Goal: Task Accomplishment & Management: Manage account settings

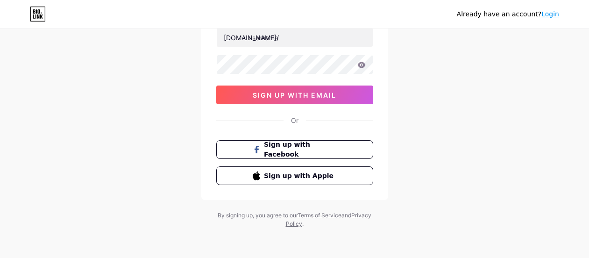
scroll to position [20, 0]
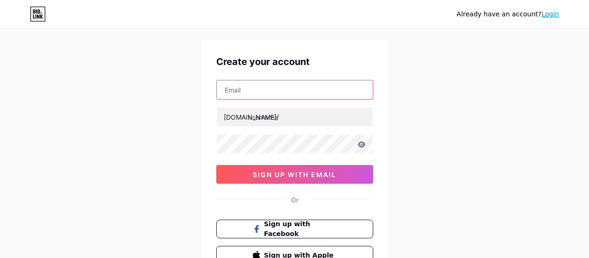
click at [271, 94] on input "text" at bounding box center [295, 89] width 156 height 19
paste input "mahindraspareparts.bpimpex@gmail.com"
type input "mahindraspareparts.bpimpex@gmail.com"
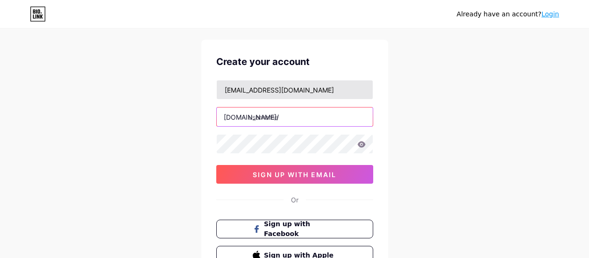
paste input "mahindraparts"
type input "mahindraparts"
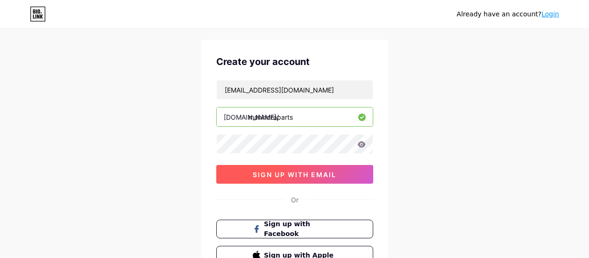
click at [281, 174] on span "sign up with email" at bounding box center [295, 175] width 84 height 8
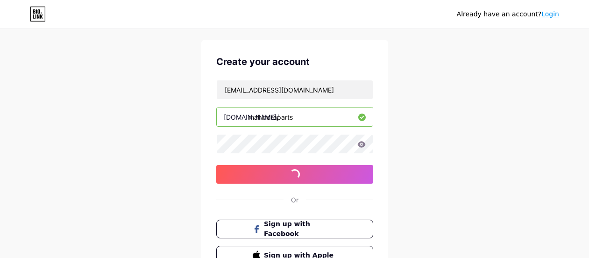
scroll to position [100, 0]
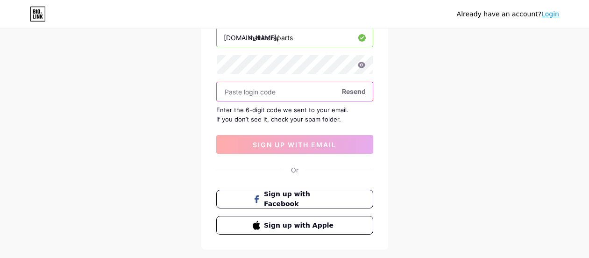
click at [249, 97] on input "text" at bounding box center [295, 91] width 156 height 19
paste input "254267"
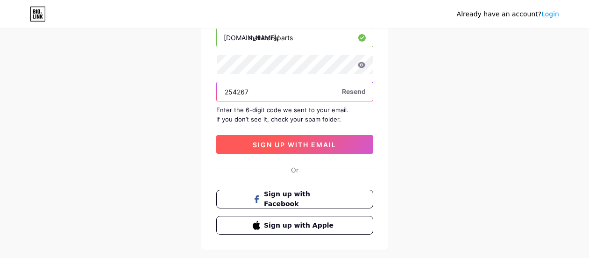
type input "254267"
click at [273, 145] on span "sign up with email" at bounding box center [295, 145] width 84 height 8
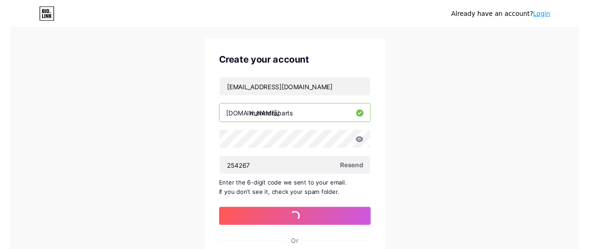
scroll to position [0, 0]
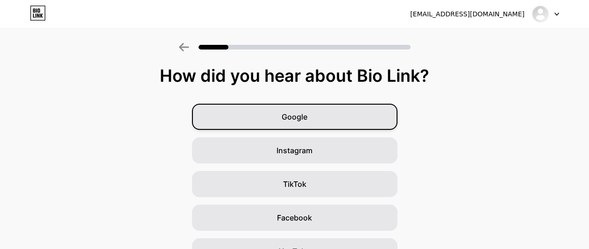
click at [322, 117] on div "Google" at bounding box center [295, 117] width 206 height 26
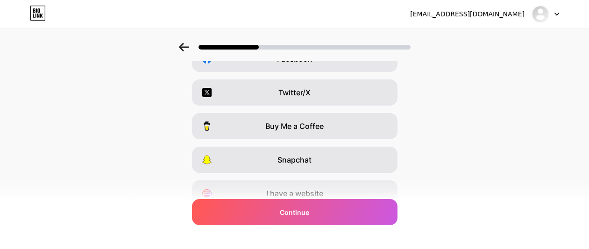
scroll to position [200, 0]
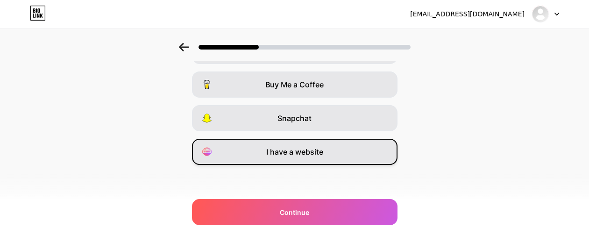
click at [318, 148] on span "I have a website" at bounding box center [294, 151] width 57 height 11
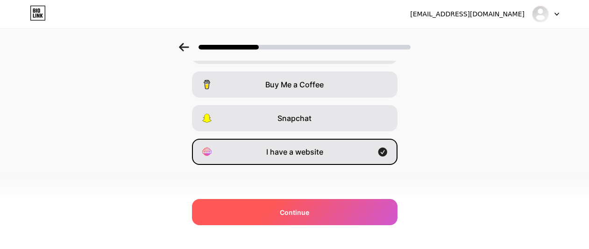
click at [305, 212] on span "Continue" at bounding box center [294, 212] width 29 height 10
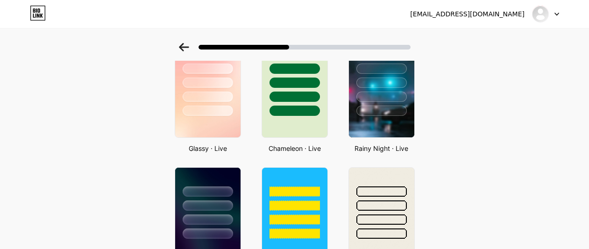
scroll to position [0, 0]
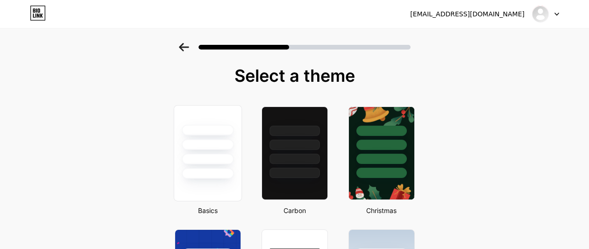
click at [211, 125] on div at bounding box center [208, 130] width 52 height 11
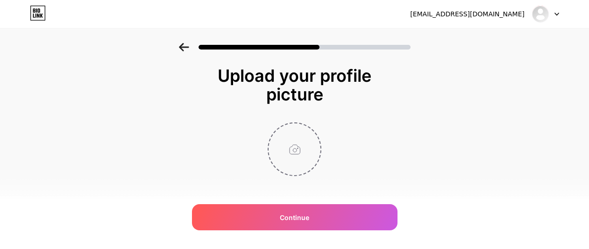
click at [302, 149] on input "file" at bounding box center [295, 149] width 52 height 52
type input "C:\fakepath\BP Auto Spares India.jpg"
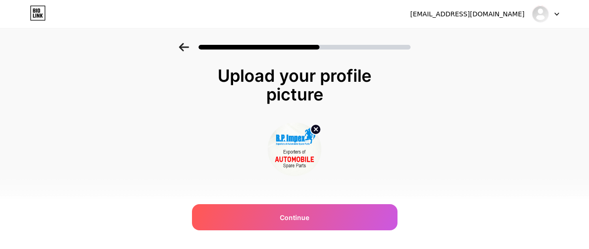
scroll to position [11, 0]
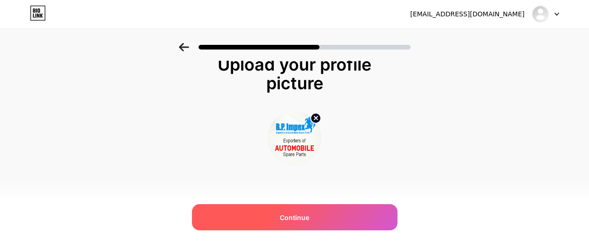
click at [289, 213] on span "Continue" at bounding box center [294, 218] width 29 height 10
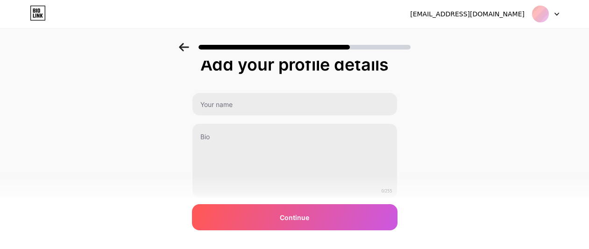
scroll to position [0, 0]
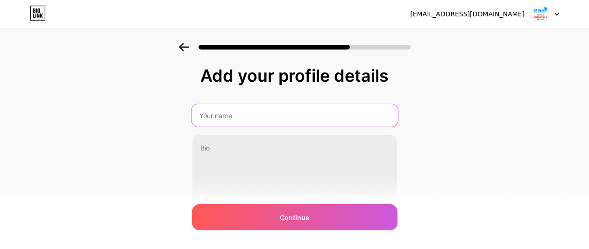
click at [237, 120] on input "text" at bounding box center [294, 115] width 206 height 22
paste input "MAHINDRA SPARE PARTS"
type input "MAHINDRA SPARE PARTS"
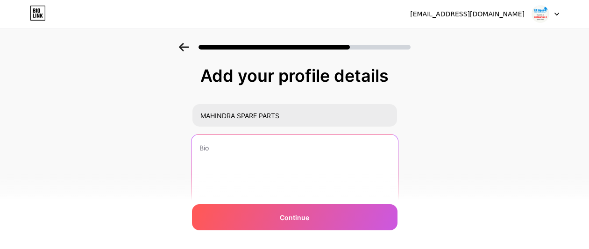
click at [244, 155] on textarea at bounding box center [294, 173] width 206 height 76
paste textarea "At bpautosparesindia.com, you can buy Mahindra Genuine Spare Parts Online for a…"
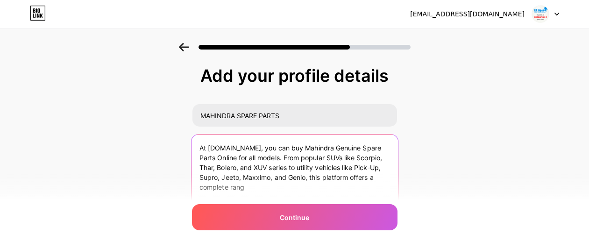
scroll to position [45, 0]
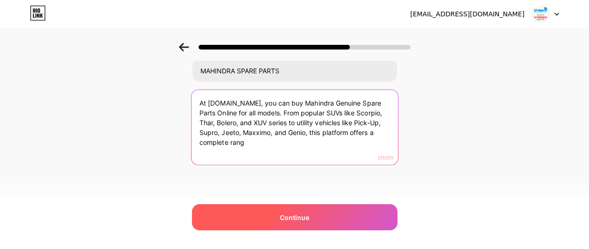
type textarea "At bpautosparesindia.com, you can buy Mahindra Genuine Spare Parts Online for a…"
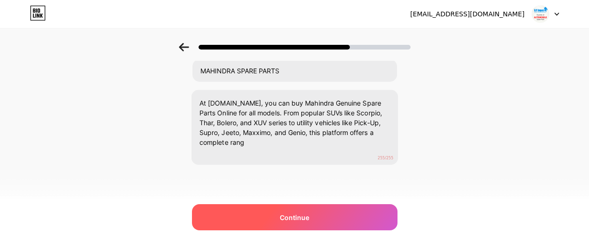
click at [292, 216] on span "Continue" at bounding box center [294, 218] width 29 height 10
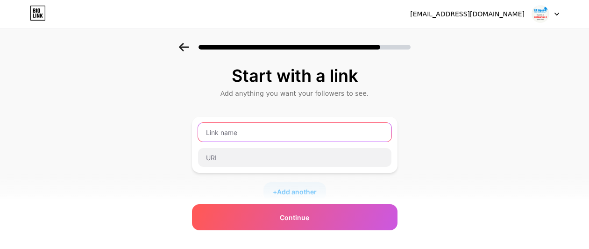
click at [279, 129] on input "text" at bounding box center [294, 132] width 193 height 19
paste input "MAHINDRA SPARE PARTS"
type input "MAHINDRA SPARE PARTS"
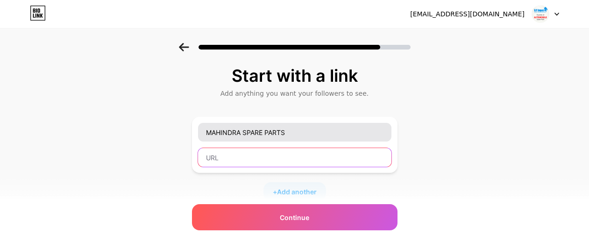
paste input "https://www.bpautosparesindia.com/mahindra-spare-parts/"
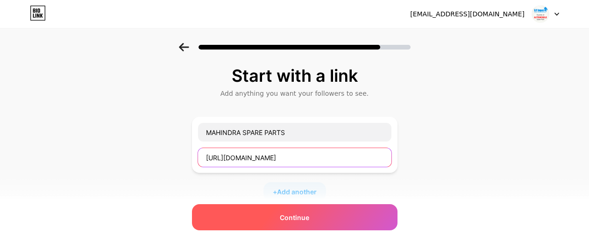
type input "https://www.bpautosparesindia.com/mahindra-spare-parts/"
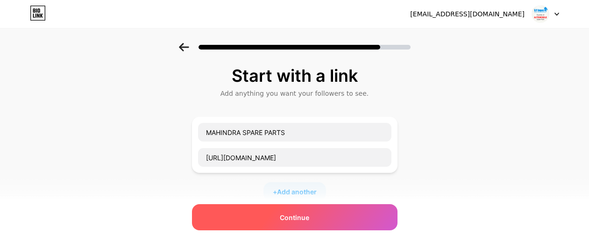
click at [304, 220] on span "Continue" at bounding box center [294, 218] width 29 height 10
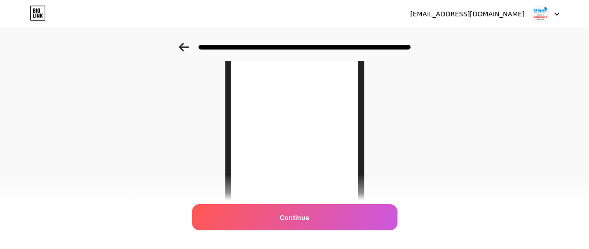
scroll to position [220, 0]
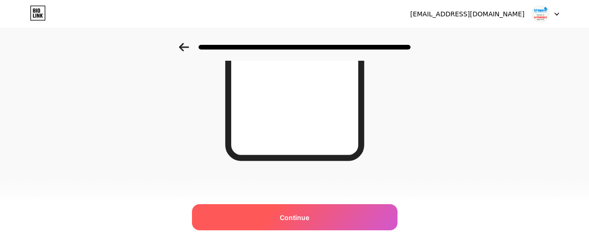
click at [315, 210] on div "Continue" at bounding box center [295, 217] width 206 height 26
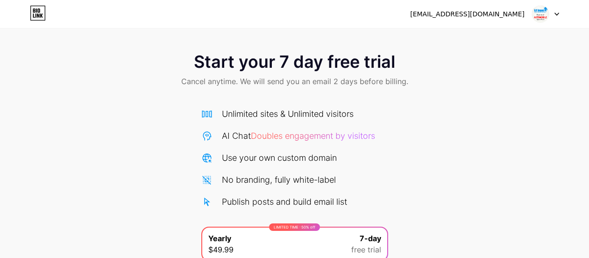
click at [549, 11] on div at bounding box center [545, 14] width 27 height 17
click at [462, 109] on div "Start your 7 day free trial Cancel anytime. We will send you an email 2 days be…" at bounding box center [294, 191] width 589 height 296
click at [38, 12] on icon at bounding box center [38, 13] width 16 height 15
click at [278, 71] on span "Start your 7 day free trial" at bounding box center [294, 61] width 201 height 19
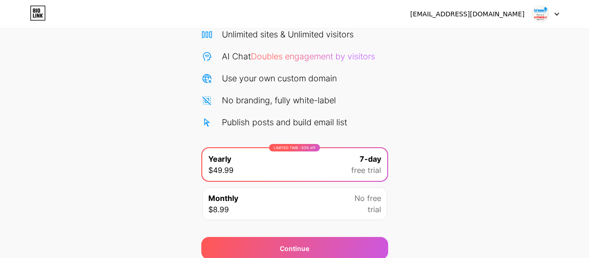
click at [234, 127] on div "Publish posts and build email list" at bounding box center [284, 122] width 125 height 13
click at [235, 126] on div "Publish posts and build email list" at bounding box center [284, 122] width 125 height 13
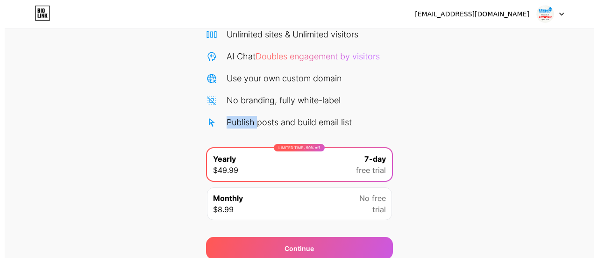
scroll to position [118, 0]
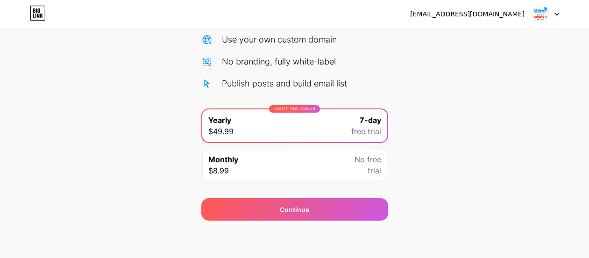
click at [293, 167] on div "Monthly $8.99 No free trial" at bounding box center [294, 165] width 185 height 33
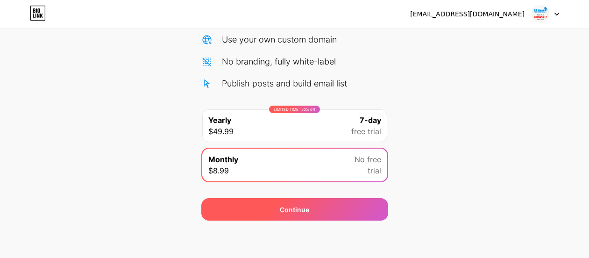
click at [306, 209] on div "Continue" at bounding box center [294, 210] width 29 height 10
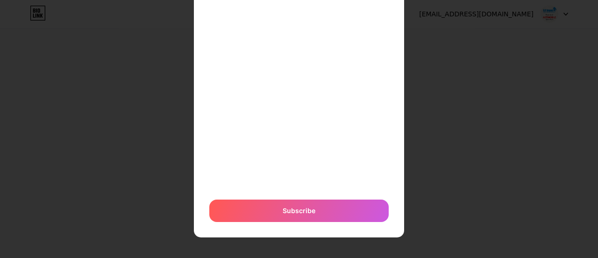
scroll to position [0, 0]
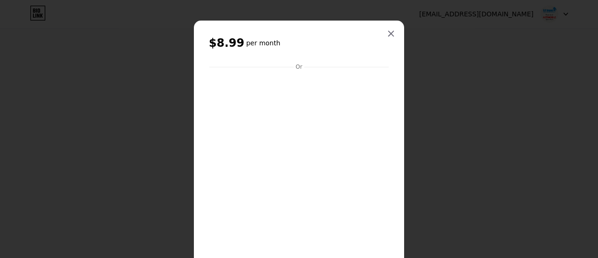
click at [294, 69] on div "Or" at bounding box center [299, 66] width 10 height 7
click at [282, 46] on h2 "$8.99 per month" at bounding box center [299, 43] width 180 height 15
click at [246, 40] on h6 "per month" at bounding box center [263, 42] width 34 height 9
click at [217, 46] on span "$8.99" at bounding box center [227, 43] width 36 height 15
click at [392, 32] on div at bounding box center [391, 33] width 17 height 17
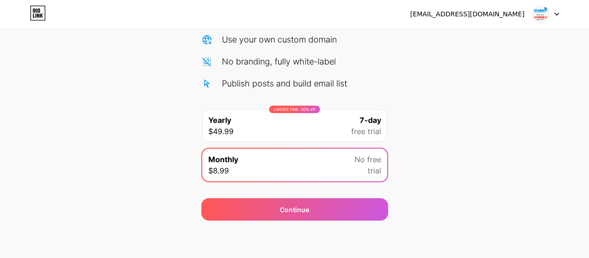
click at [473, 119] on div "Start your 7 day free trial Cancel anytime. We will send you an email 2 days be…" at bounding box center [294, 73] width 589 height 296
drag, startPoint x: 403, startPoint y: 14, endPoint x: 489, endPoint y: 9, distance: 86.1
click at [489, 9] on div "mahindraspareparts.bpimpex@gmail.com Logout" at bounding box center [294, 14] width 589 height 17
copy div "mahindraspareparts.bpimpex"
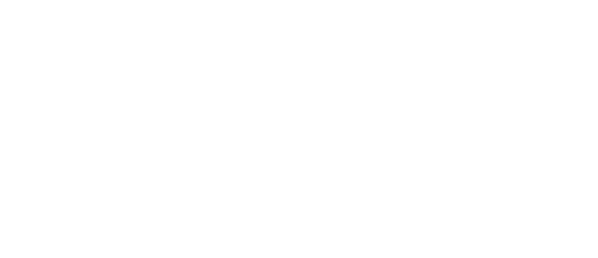
click at [358, 0] on html at bounding box center [299, 0] width 598 height 0
